Goal: Use online tool/utility: Utilize a website feature to perform a specific function

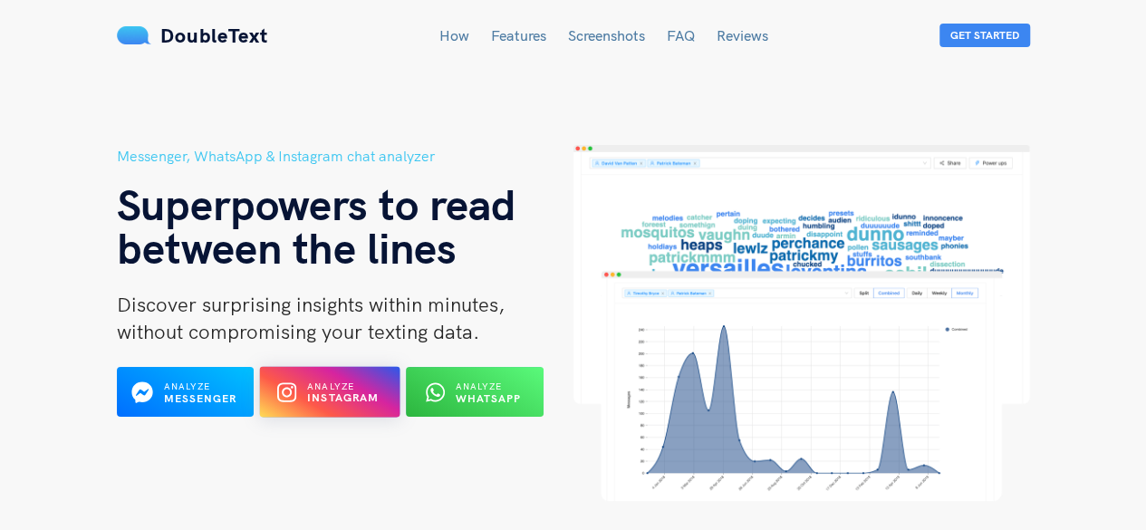
click at [296, 383] on icon at bounding box center [286, 392] width 19 height 22
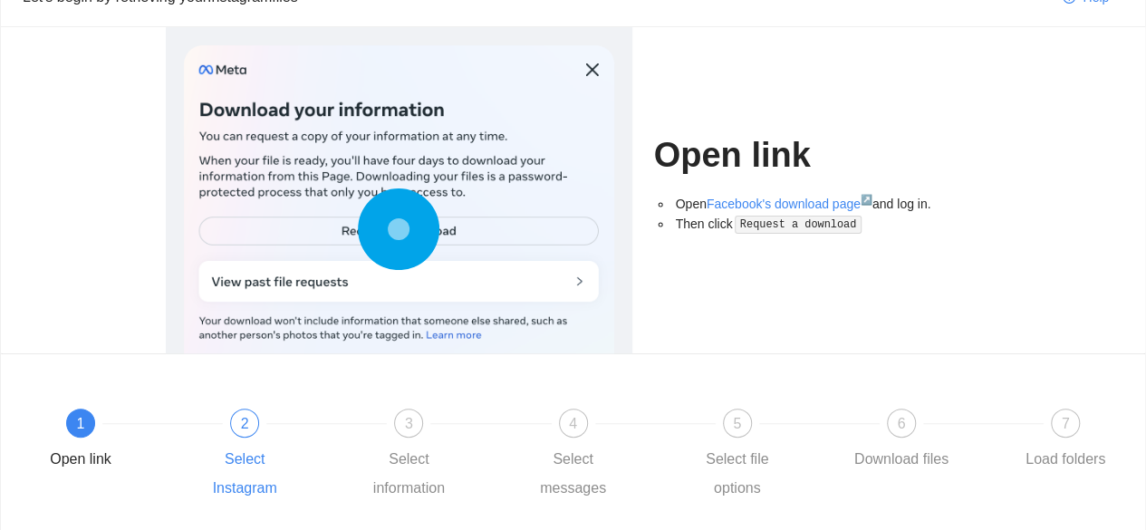
scroll to position [229, 0]
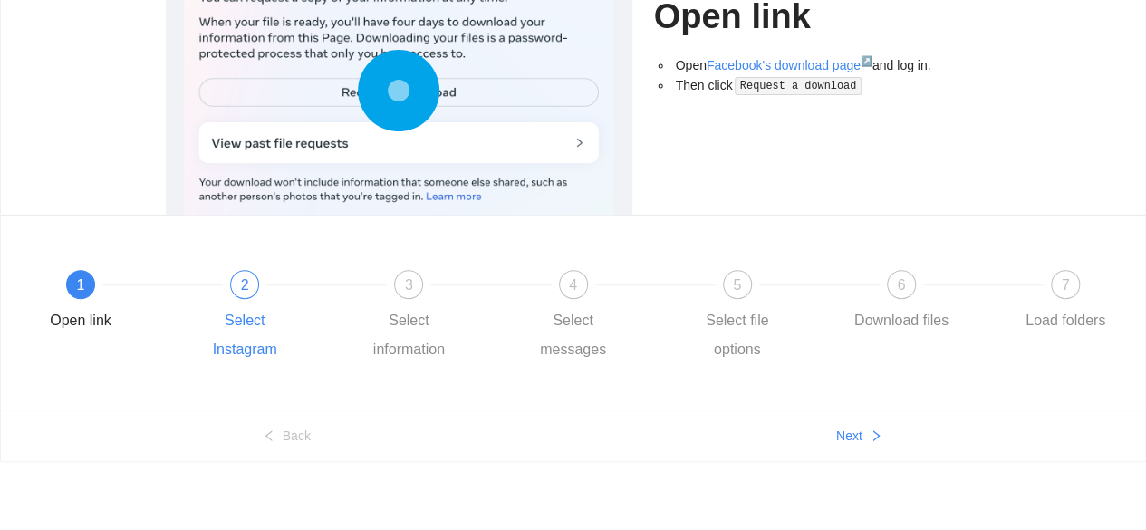
click at [245, 289] on span "2" at bounding box center [245, 284] width 8 height 15
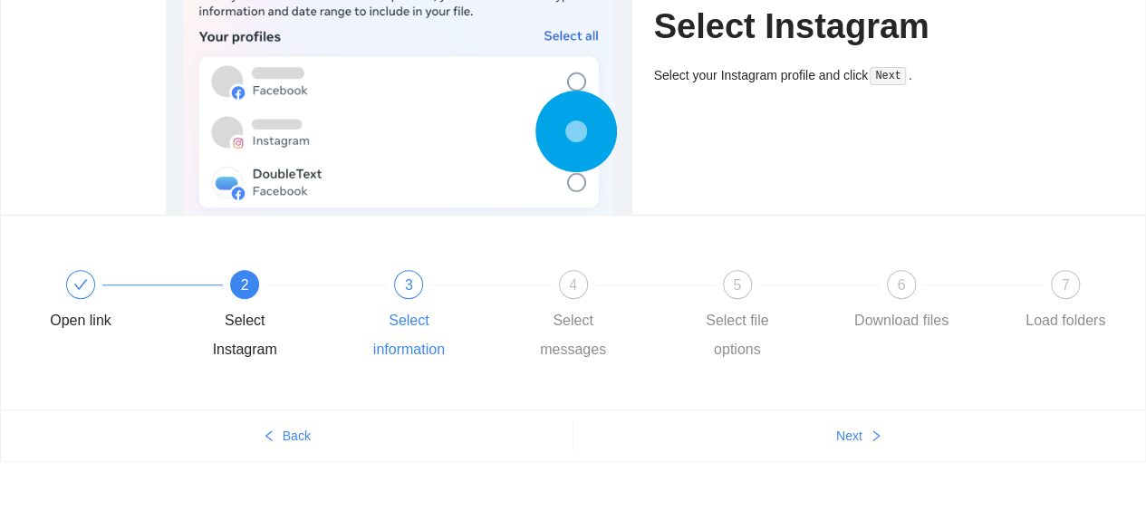
click at [410, 314] on div "Select information" at bounding box center [408, 335] width 105 height 58
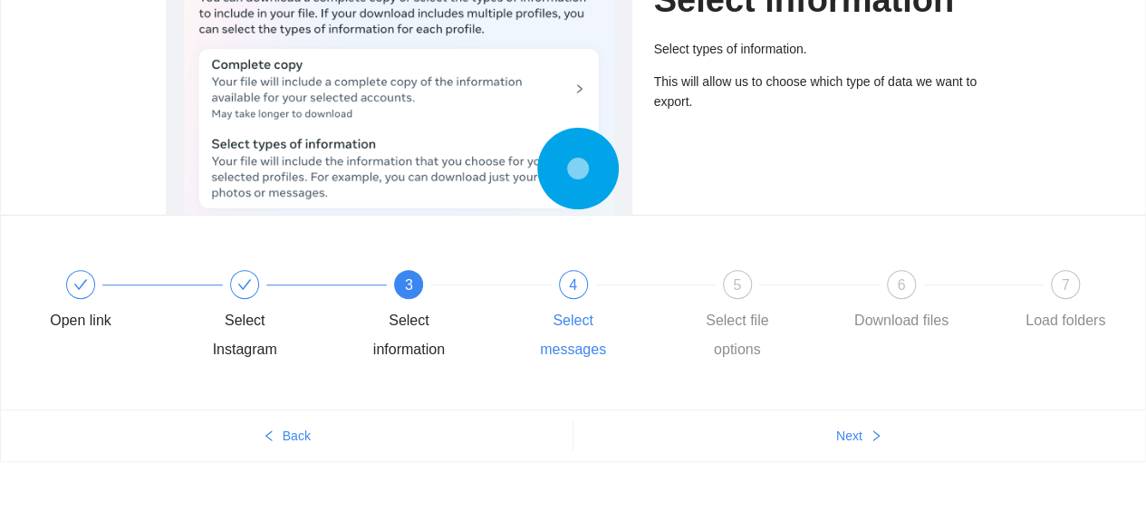
click at [526, 313] on div "Select messages" at bounding box center [573, 335] width 105 height 58
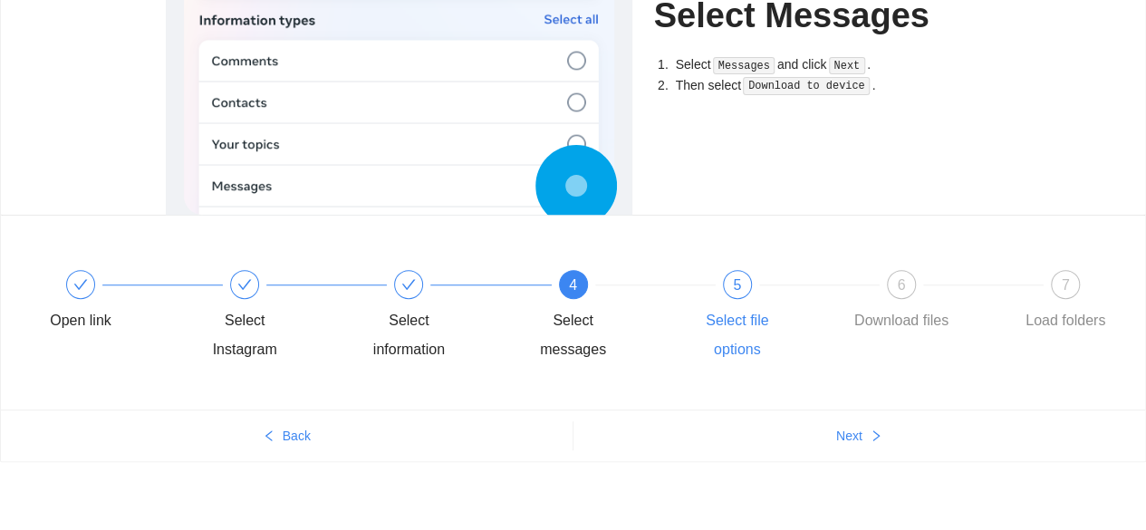
click at [721, 276] on div "5 Select file options" at bounding box center [767, 317] width 164 height 94
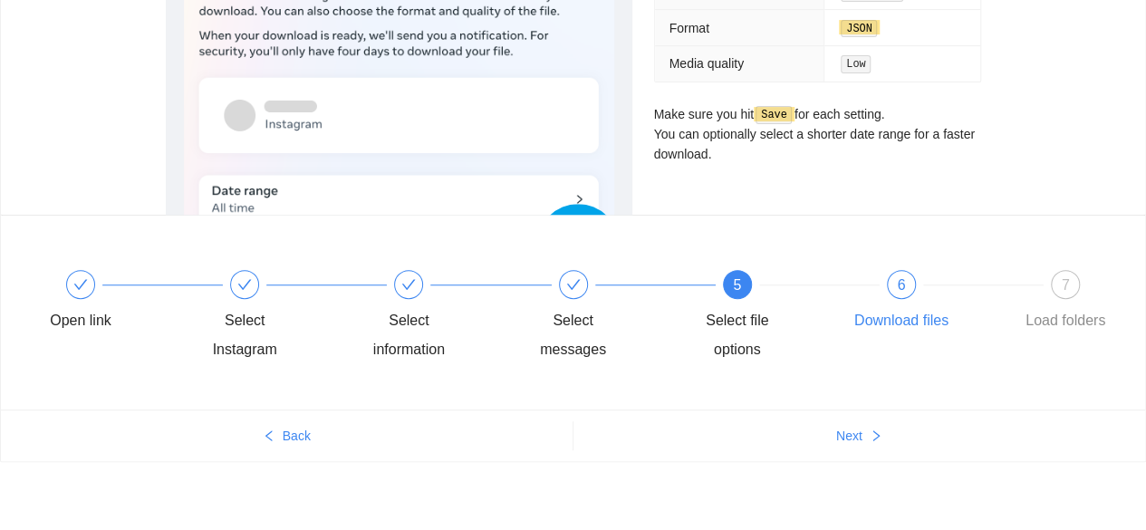
click at [940, 293] on div "6 Download files" at bounding box center [931, 302] width 164 height 65
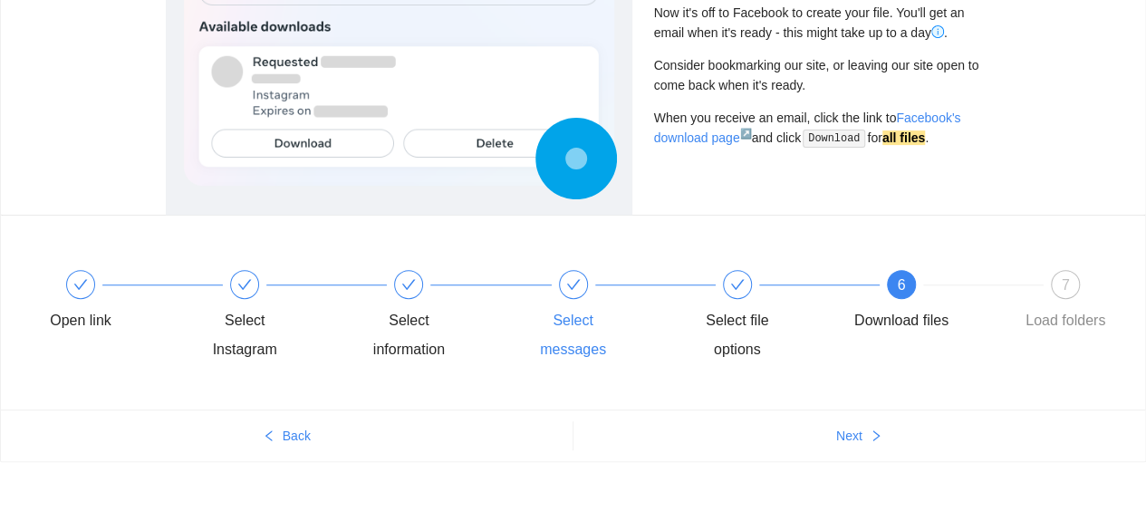
scroll to position [139, 0]
